Goal: Obtain resource: Obtain resource

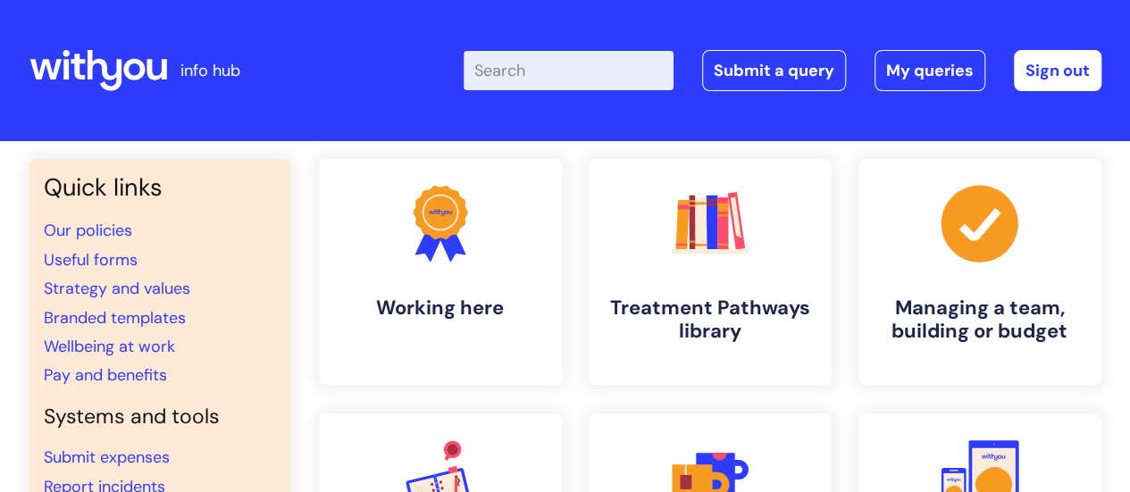
click at [581, 57] on input "Enter your search term here..." at bounding box center [569, 70] width 210 height 39
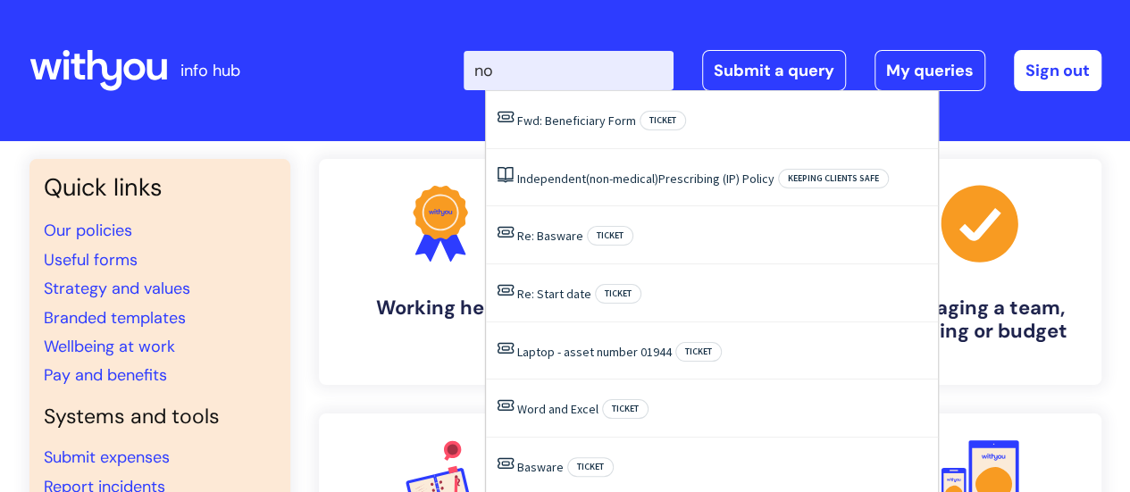
type input "n"
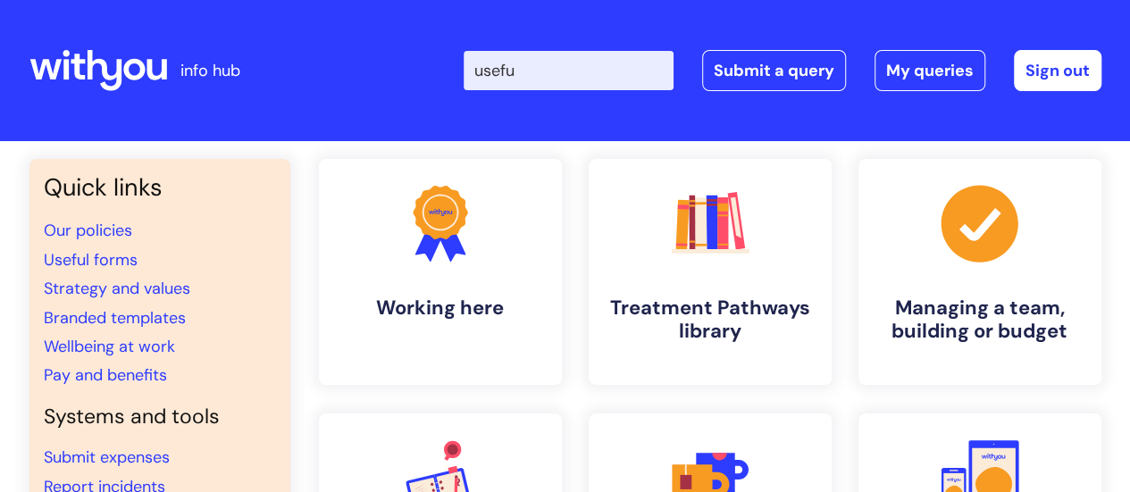
type input "useful"
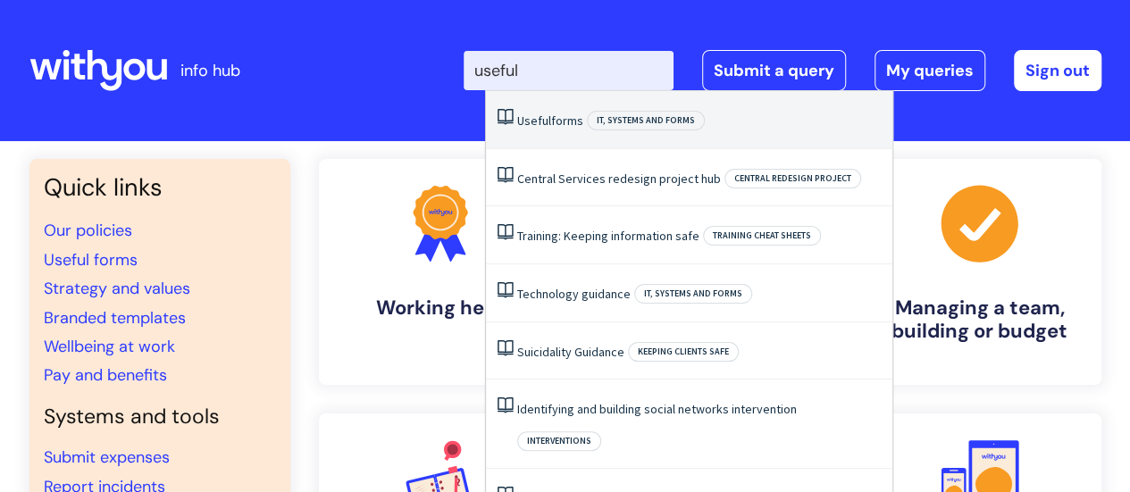
click at [556, 126] on link "Useful forms" at bounding box center [550, 121] width 66 height 16
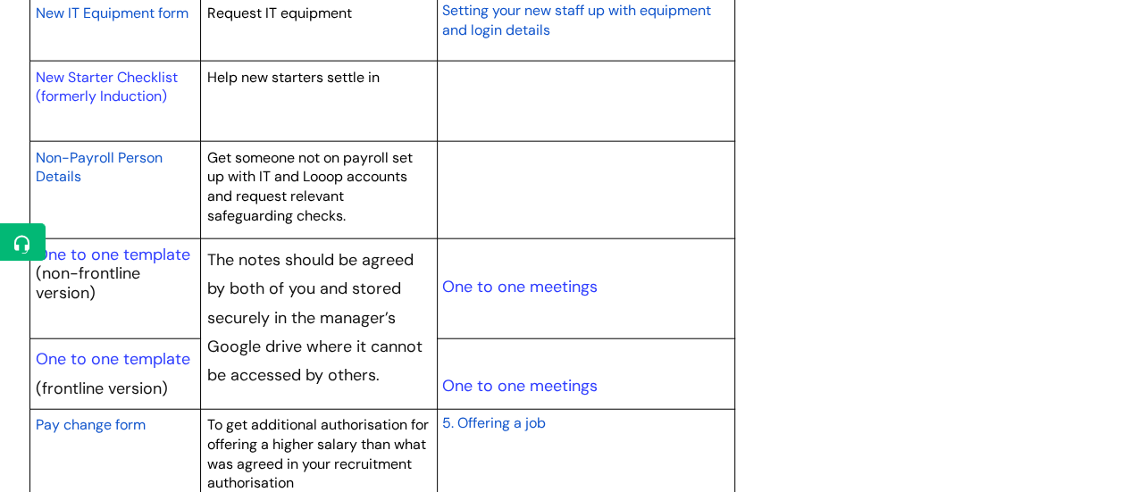
scroll to position [2084, 0]
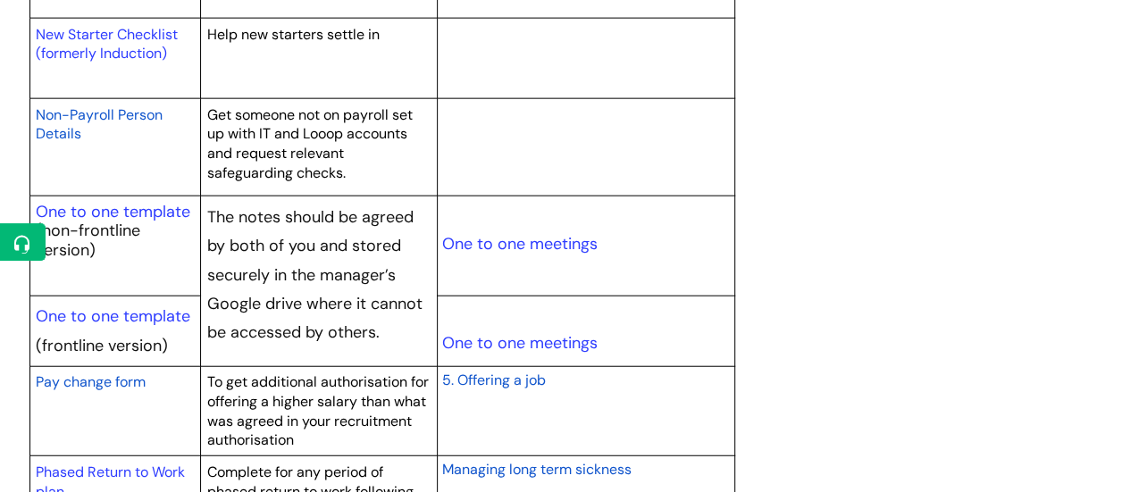
click at [134, 112] on span "Non-Payroll Person Details" at bounding box center [99, 124] width 127 height 38
